Goal: Task Accomplishment & Management: Use online tool/utility

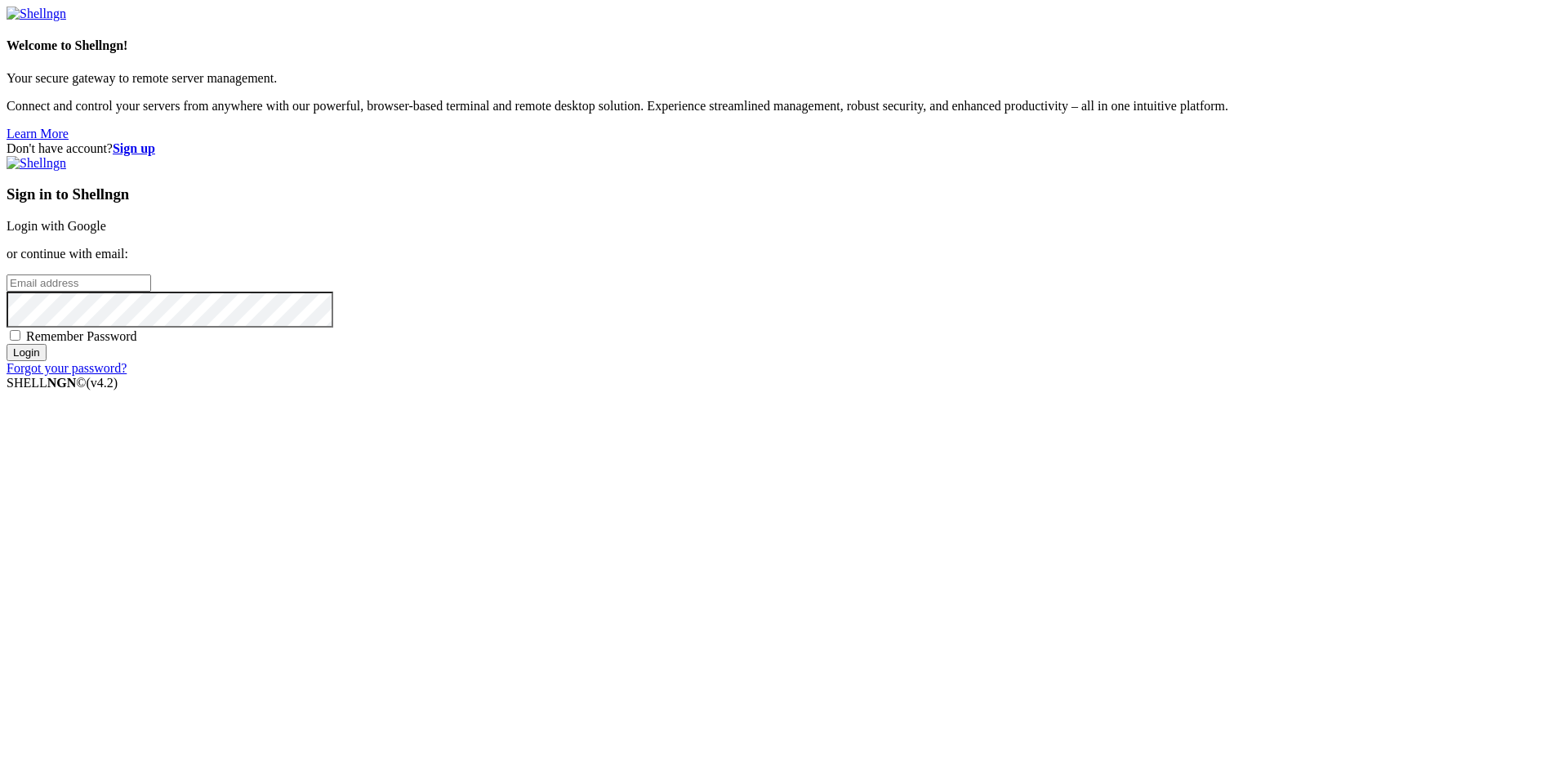
type input "sergei@smartsellweb.com"
click at [47, 361] on input "Login" at bounding box center [26, 352] width 40 height 17
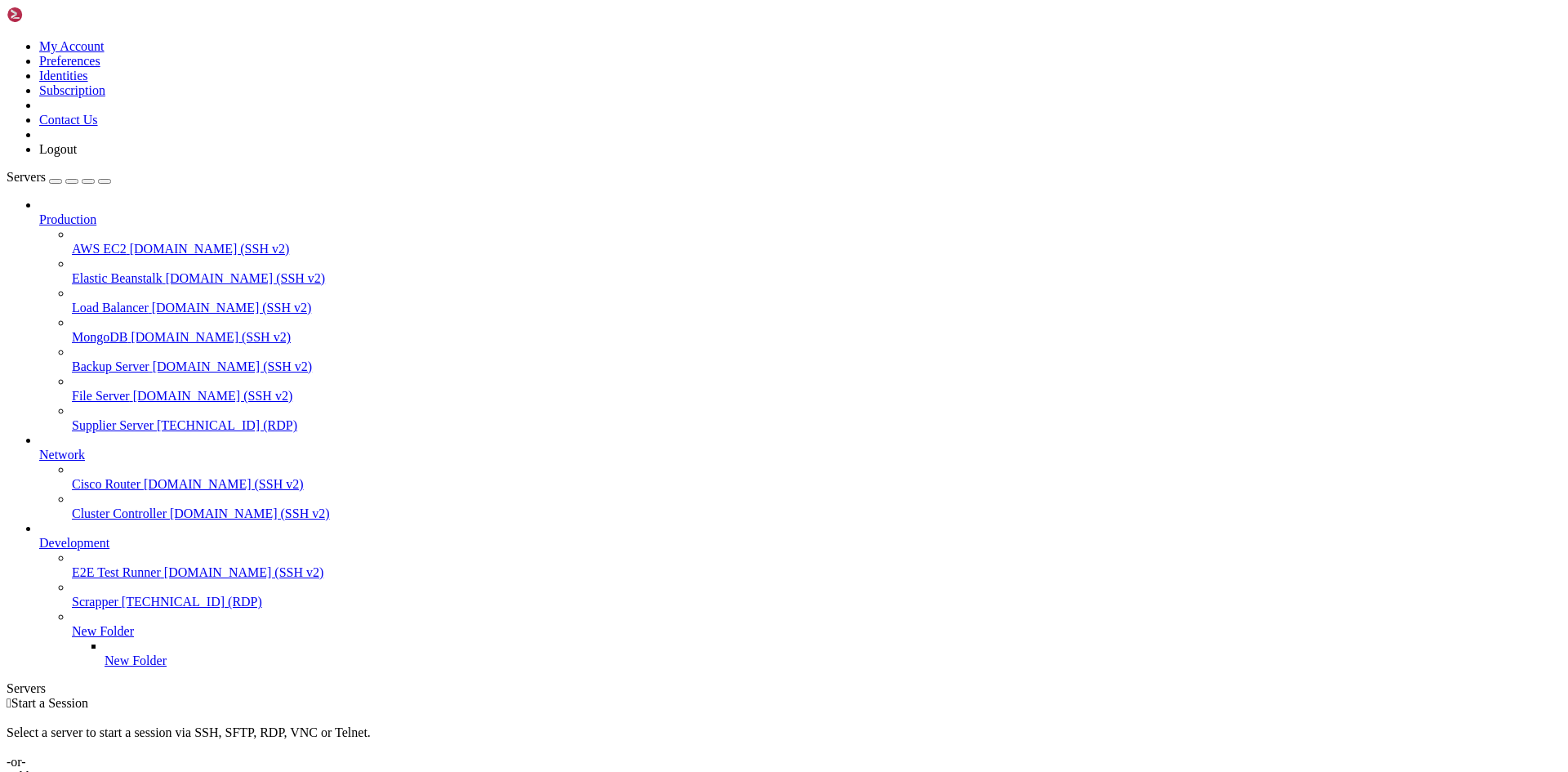
click at [157, 418] on span "[TECHNICAL_ID] (RDP)" at bounding box center [227, 424] width 141 height 14
click at [114, 418] on span "Supplier Server" at bounding box center [113, 424] width 82 height 14
click at [331, 724] on div "" at bounding box center [800, 731] width 1522 height 15
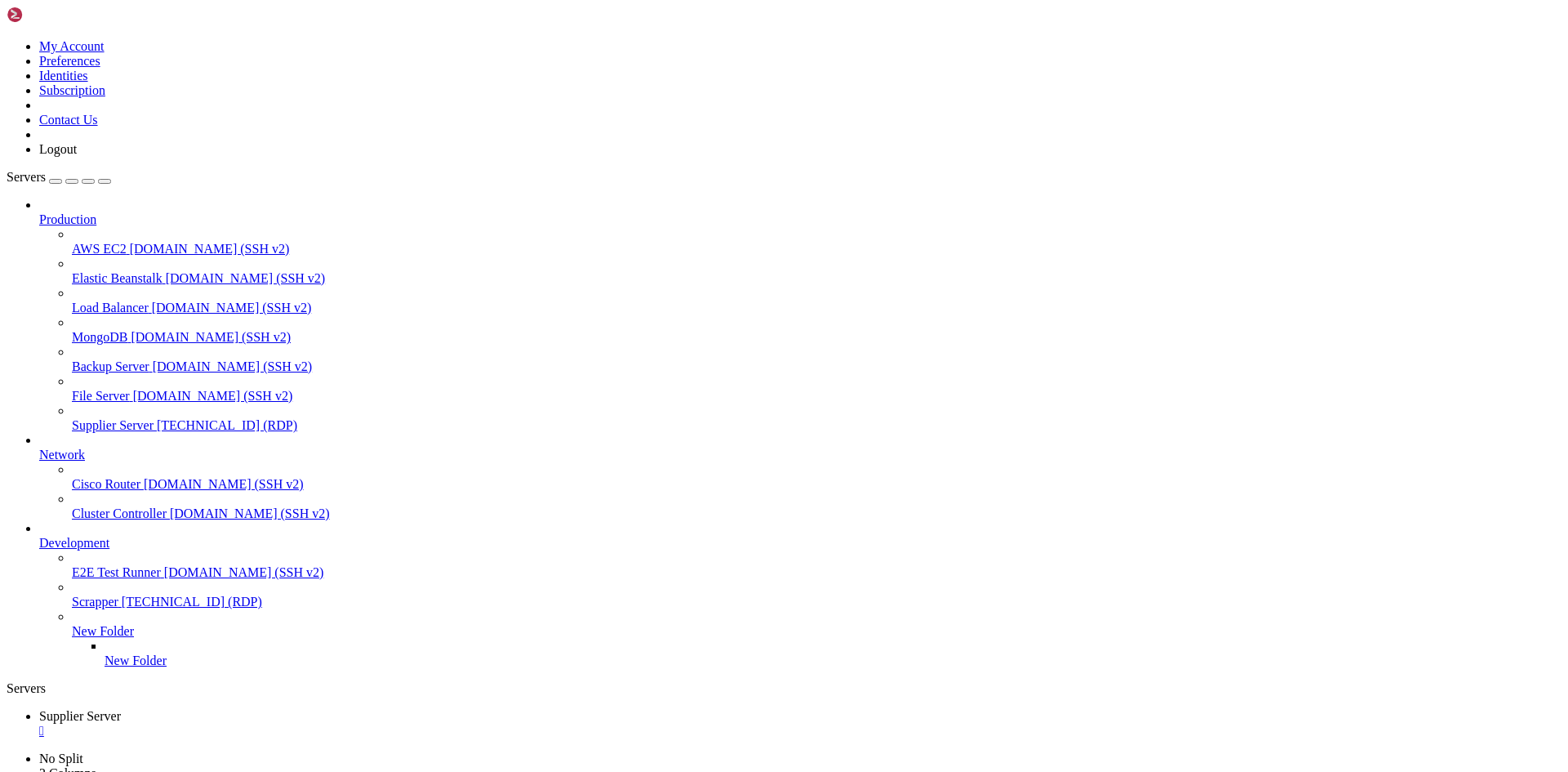
click at [114, 418] on span "Supplier Server" at bounding box center [113, 424] width 82 height 14
click at [324, 724] on div "" at bounding box center [800, 731] width 1522 height 15
click at [971, 709] on ul "Supplier Server " at bounding box center [784, 724] width 1555 height 29
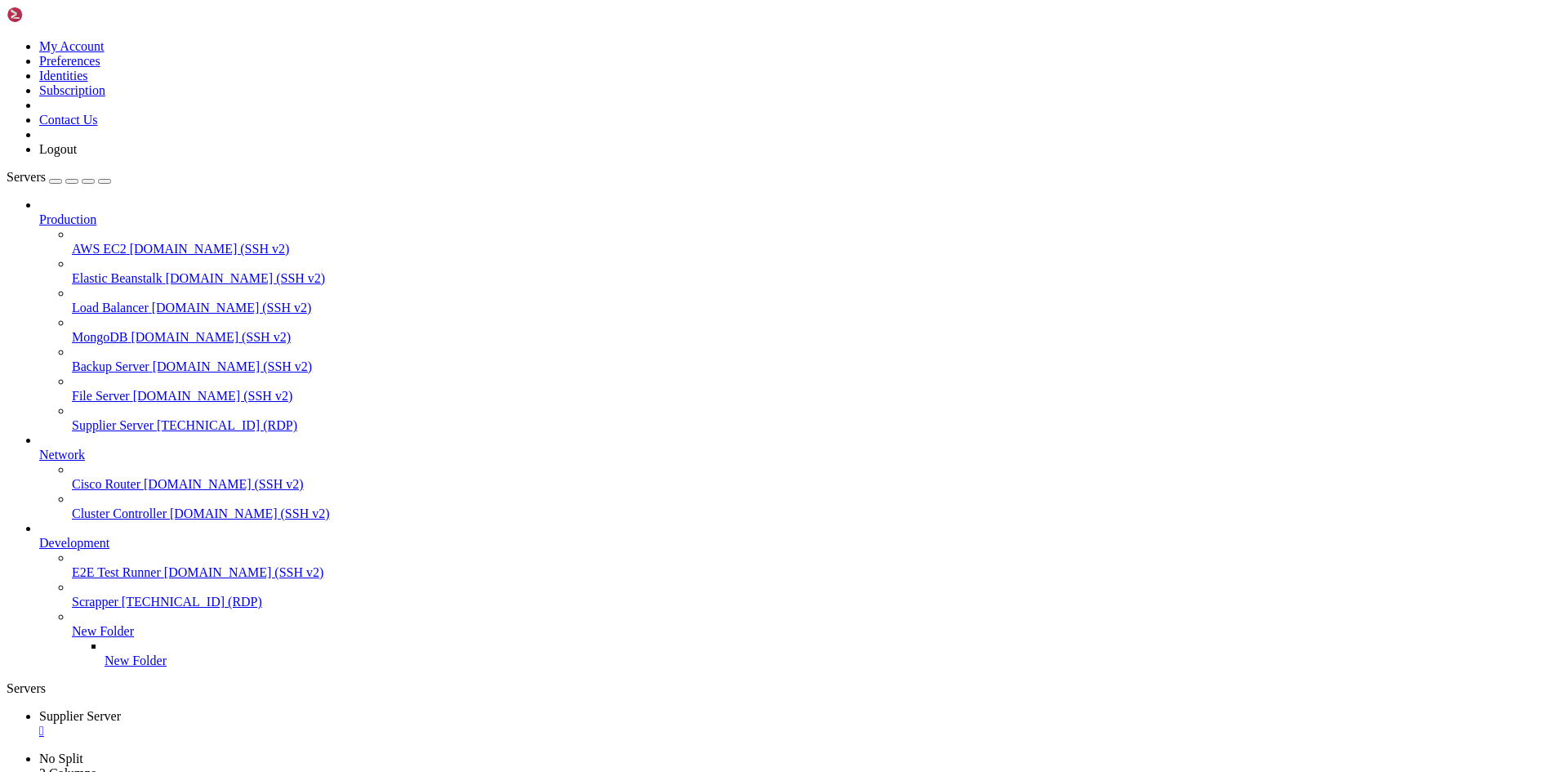
click at [154, 418] on span "Supplier Server" at bounding box center [113, 424] width 82 height 14
drag, startPoint x: 198, startPoint y: 1102, endPoint x: 367, endPoint y: 959, distance: 221.4
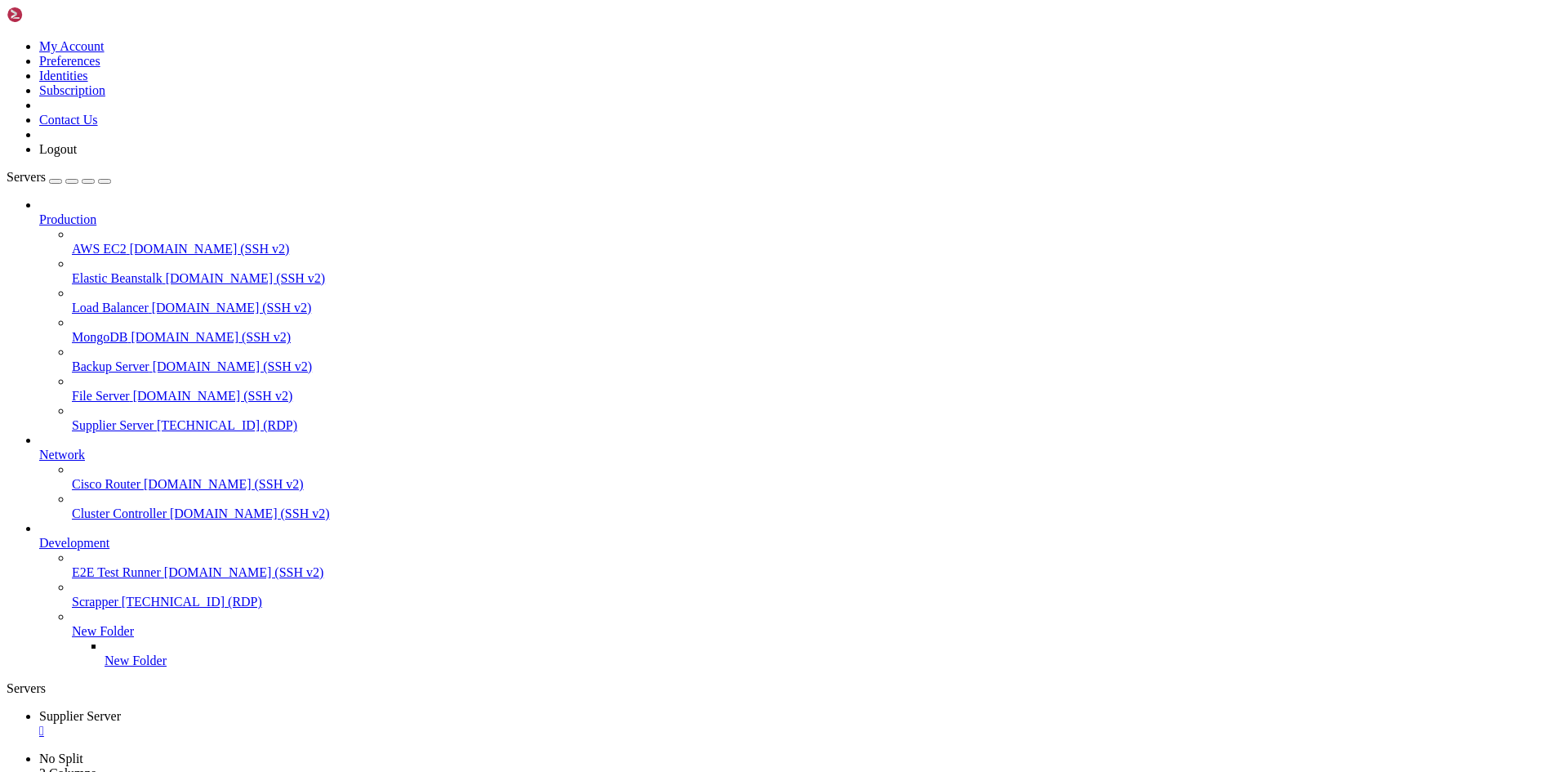
click at [140, 418] on span "Supplier Server" at bounding box center [113, 424] width 82 height 14
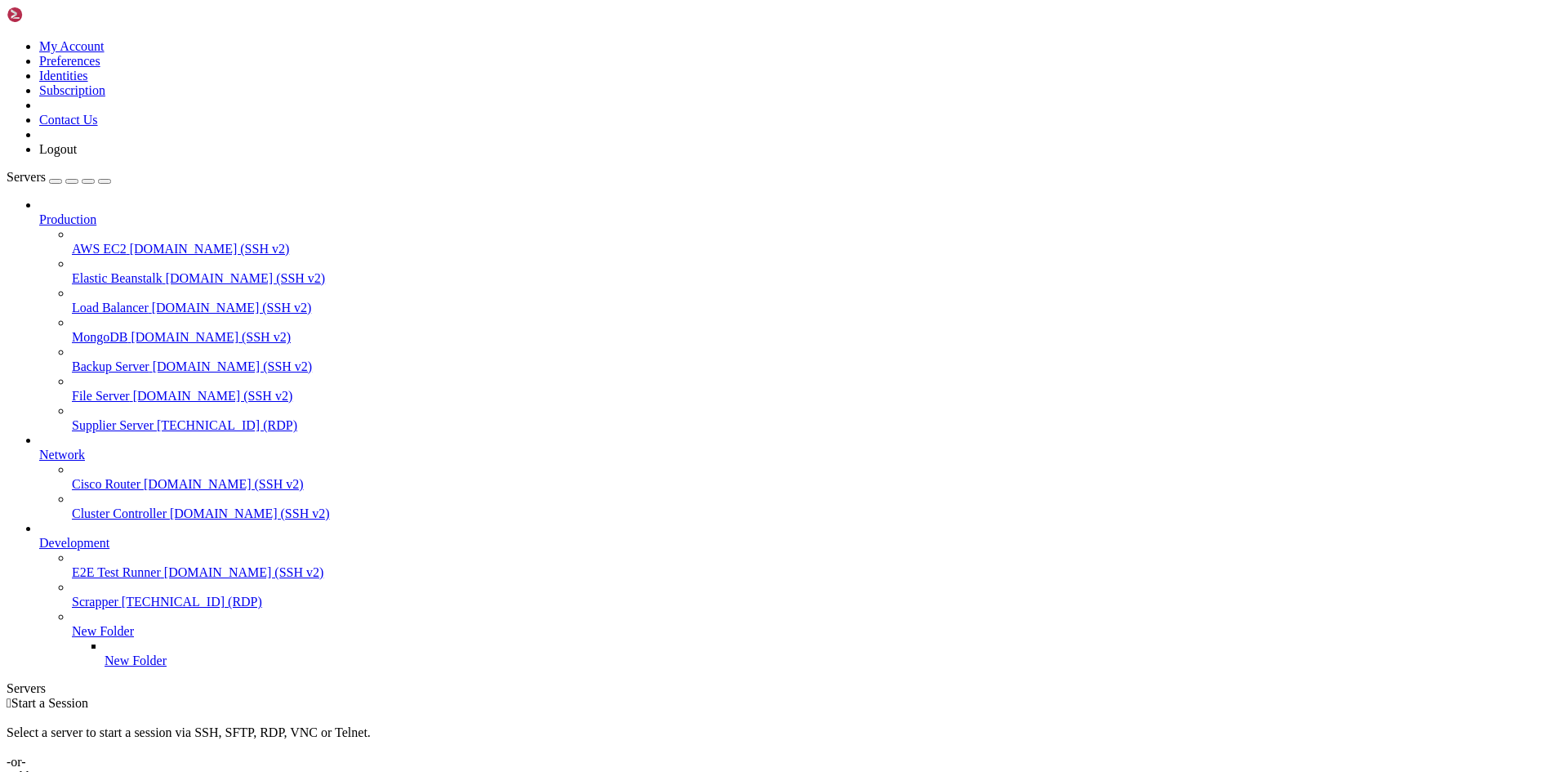
click at [140, 418] on span "Supplier Server" at bounding box center [113, 424] width 82 height 14
click at [157, 418] on span "[TECHNICAL_ID] (RDP)" at bounding box center [227, 424] width 141 height 14
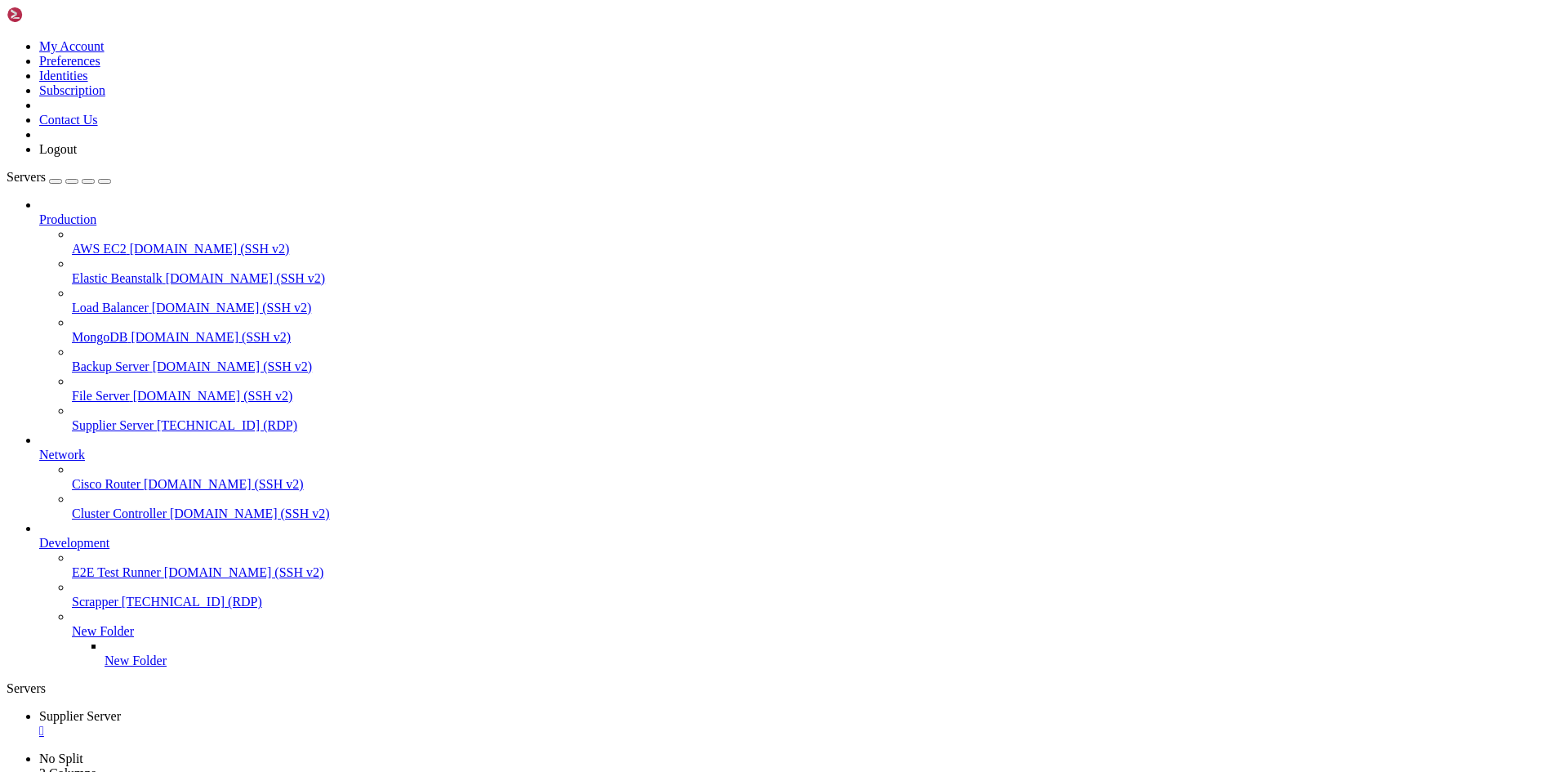
drag, startPoint x: 699, startPoint y: 191, endPoint x: 1008, endPoint y: 31, distance: 348.0
click at [1010, 709] on ul "Supplier Server " at bounding box center [784, 724] width 1555 height 29
click at [121, 418] on span "Supplier Server" at bounding box center [113, 424] width 82 height 14
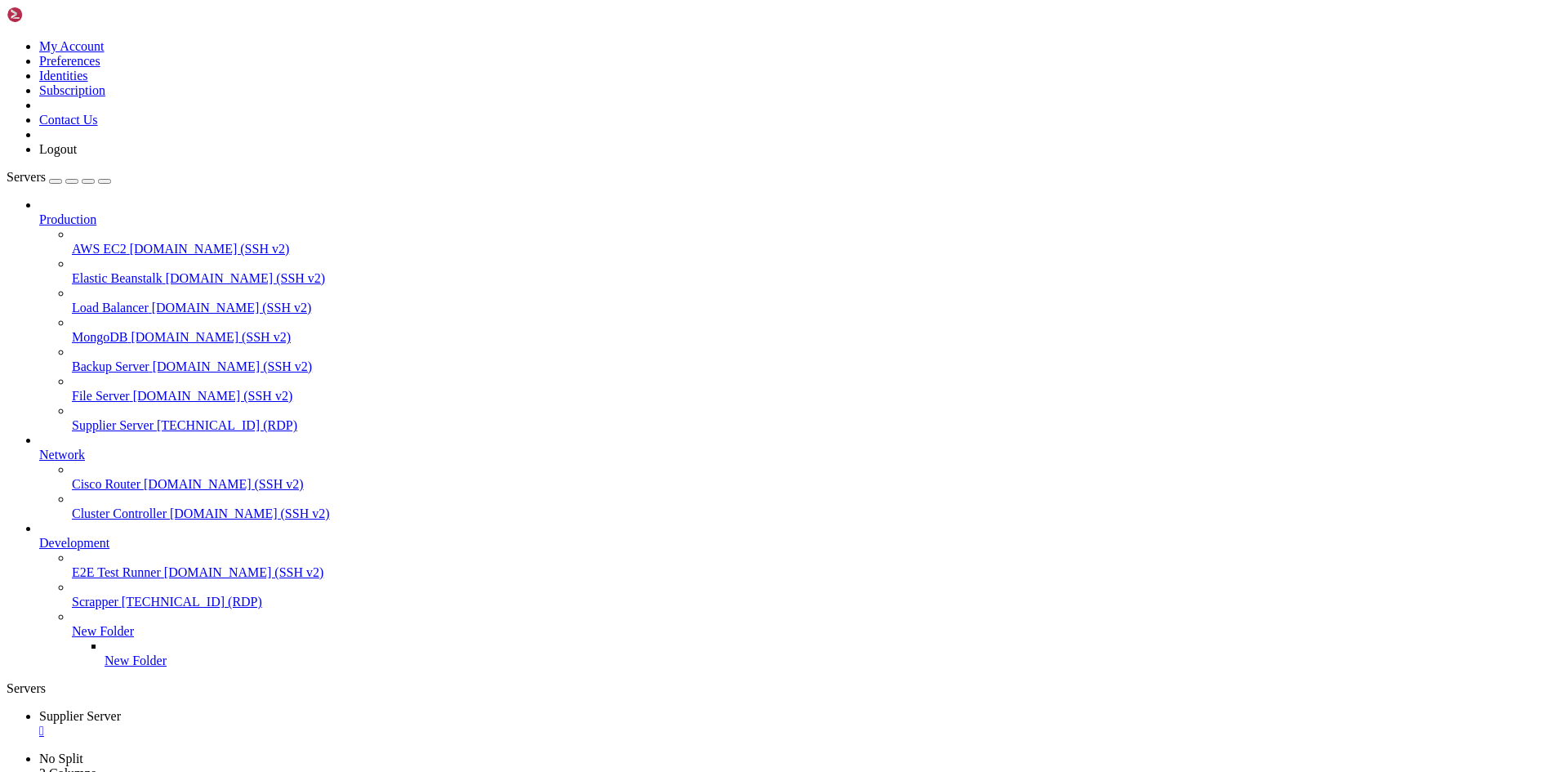
click at [120, 418] on span "Supplier Server" at bounding box center [113, 424] width 82 height 14
click at [72, 418] on icon at bounding box center [72, 418] width 0 height 0
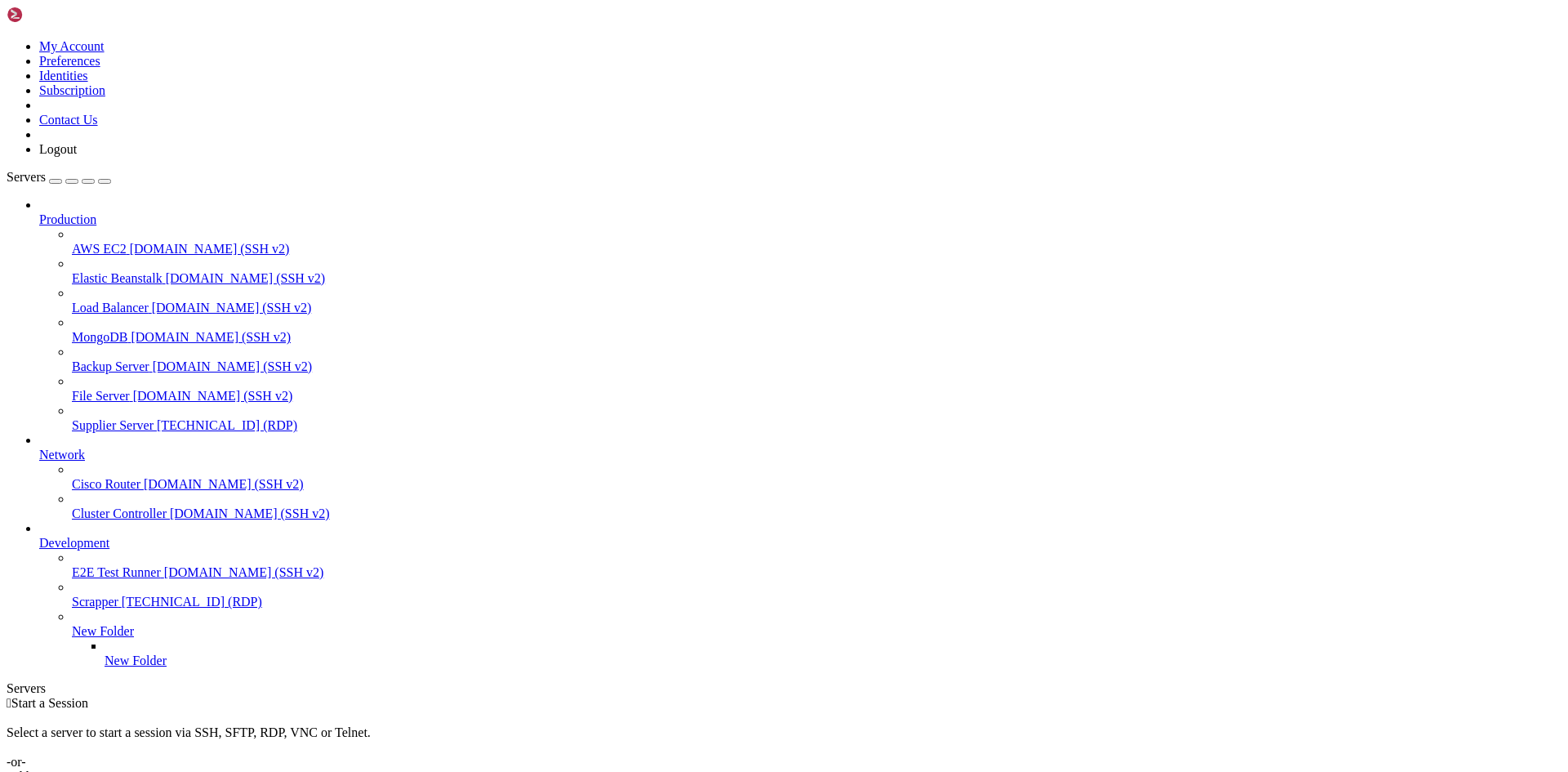
click at [157, 418] on span "[TECHNICAL_ID] (RDP)" at bounding box center [227, 424] width 141 height 14
click at [136, 418] on span "Supplier Server" at bounding box center [113, 424] width 82 height 14
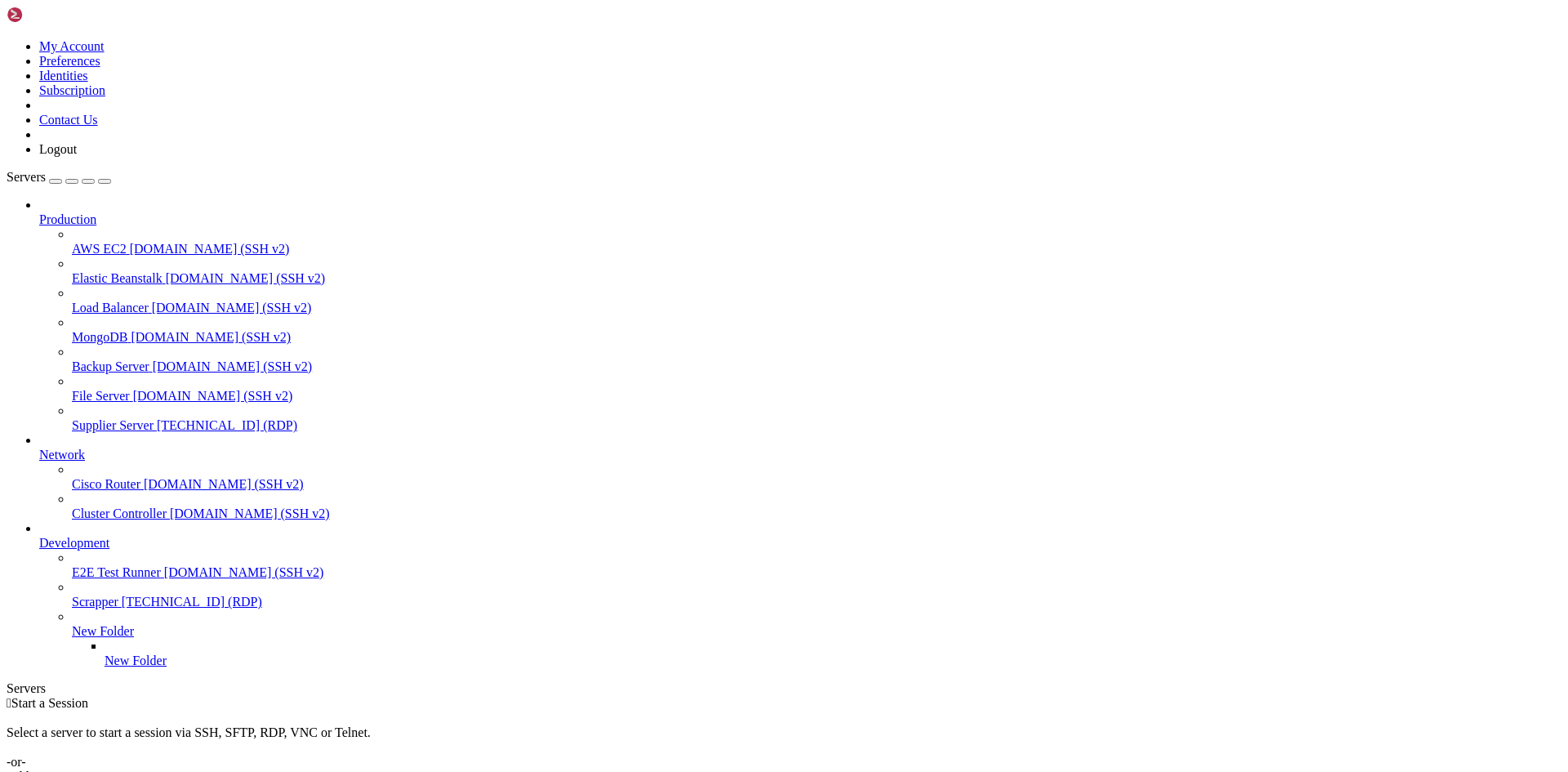
click at [129, 418] on span "Supplier Server" at bounding box center [113, 424] width 82 height 14
